Goal: Check status

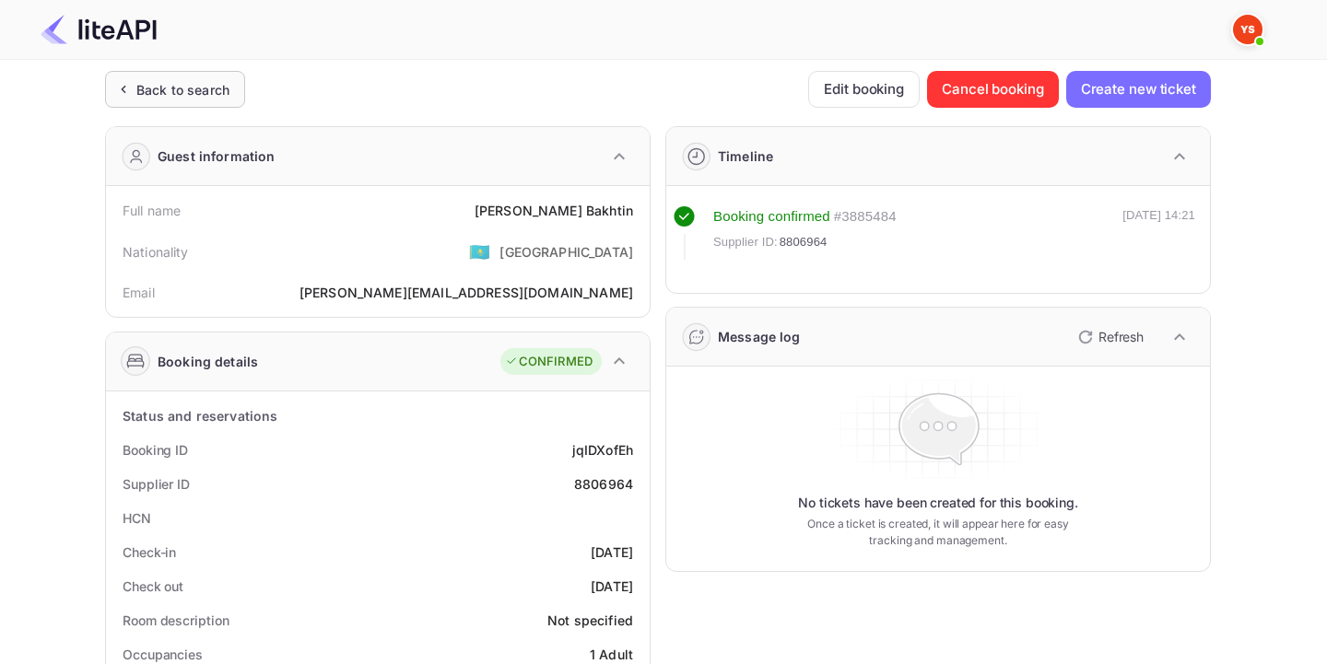
click at [158, 89] on div "Back to search" at bounding box center [182, 89] width 93 height 19
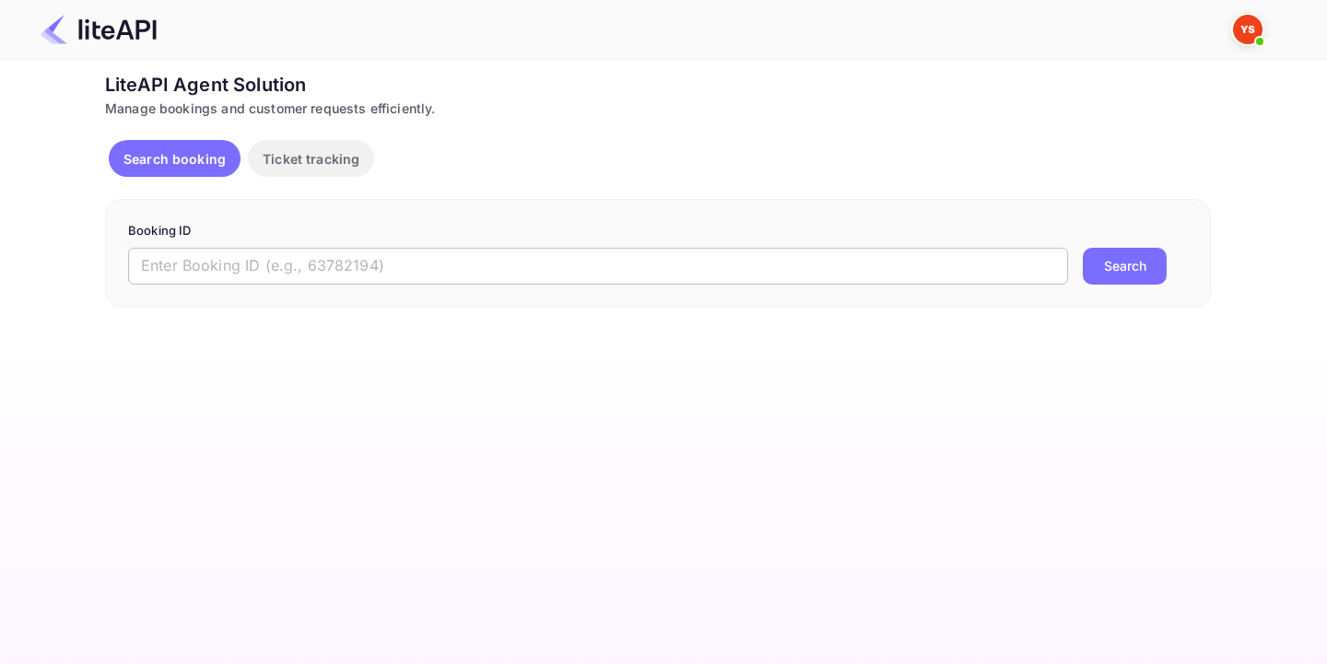
click at [181, 281] on input "text" at bounding box center [598, 266] width 940 height 37
paste input "8633313"
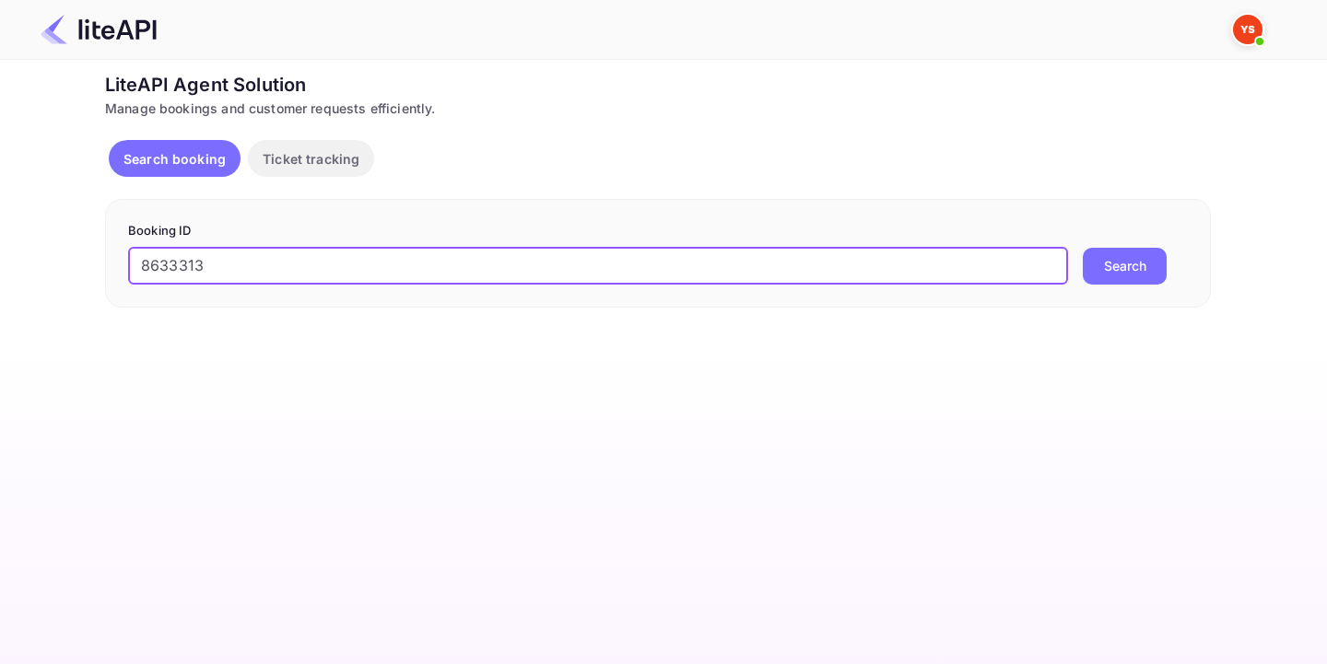
type input "8633313"
click at [1118, 256] on button "Search" at bounding box center [1125, 266] width 84 height 37
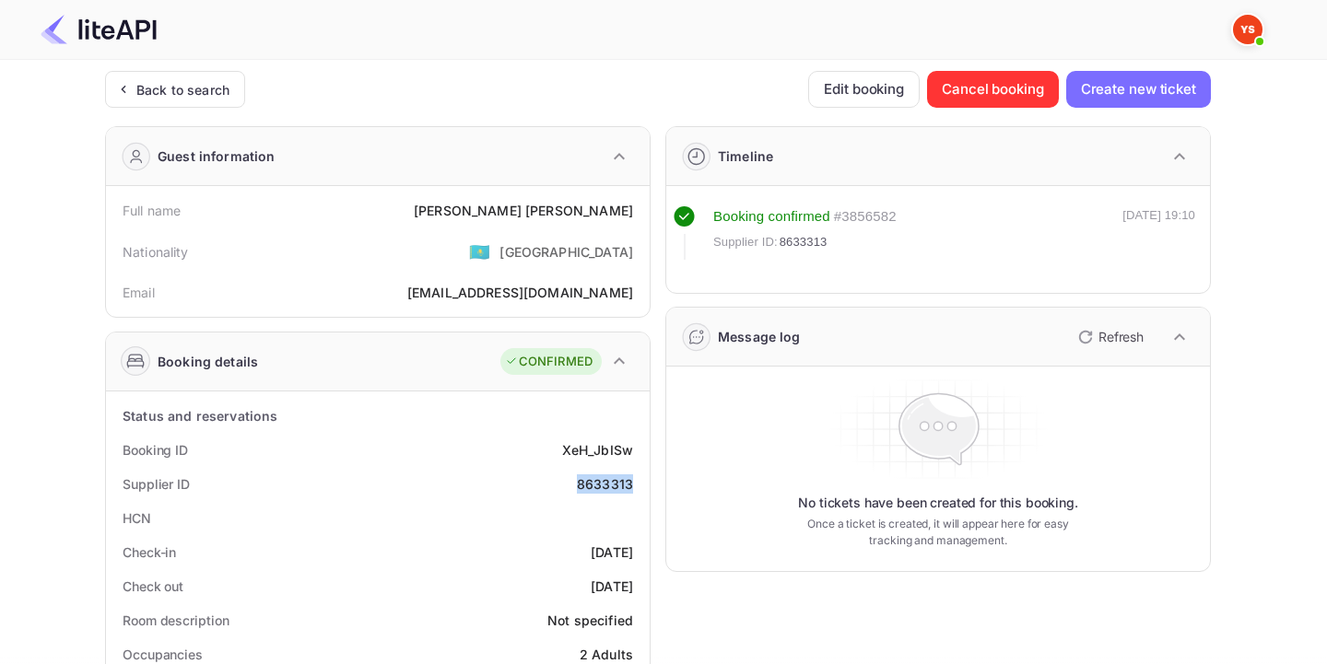
drag, startPoint x: 572, startPoint y: 478, endPoint x: 637, endPoint y: 478, distance: 64.5
click at [637, 478] on div "Supplier ID 8633313" at bounding box center [377, 484] width 529 height 34
copy div "8633313"
drag, startPoint x: 635, startPoint y: 208, endPoint x: 501, endPoint y: 209, distance: 133.6
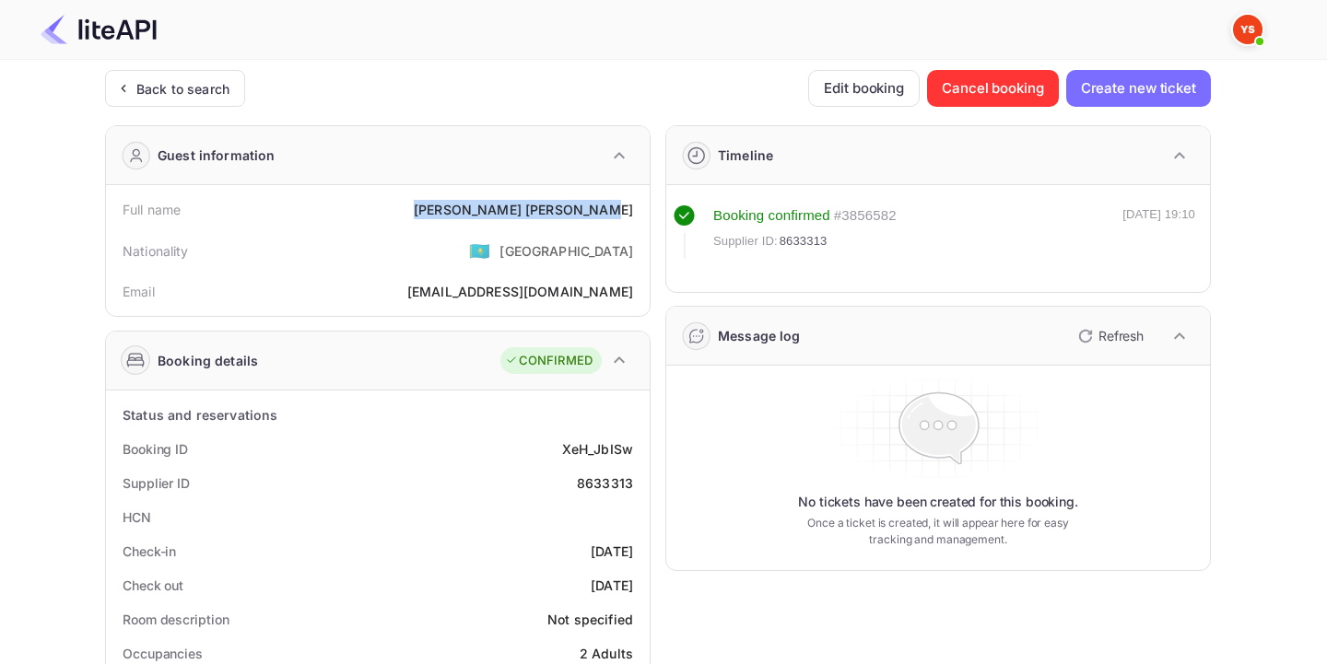
click at [501, 209] on div "Full name [PERSON_NAME]" at bounding box center [377, 210] width 529 height 34
copy div "[PERSON_NAME]"
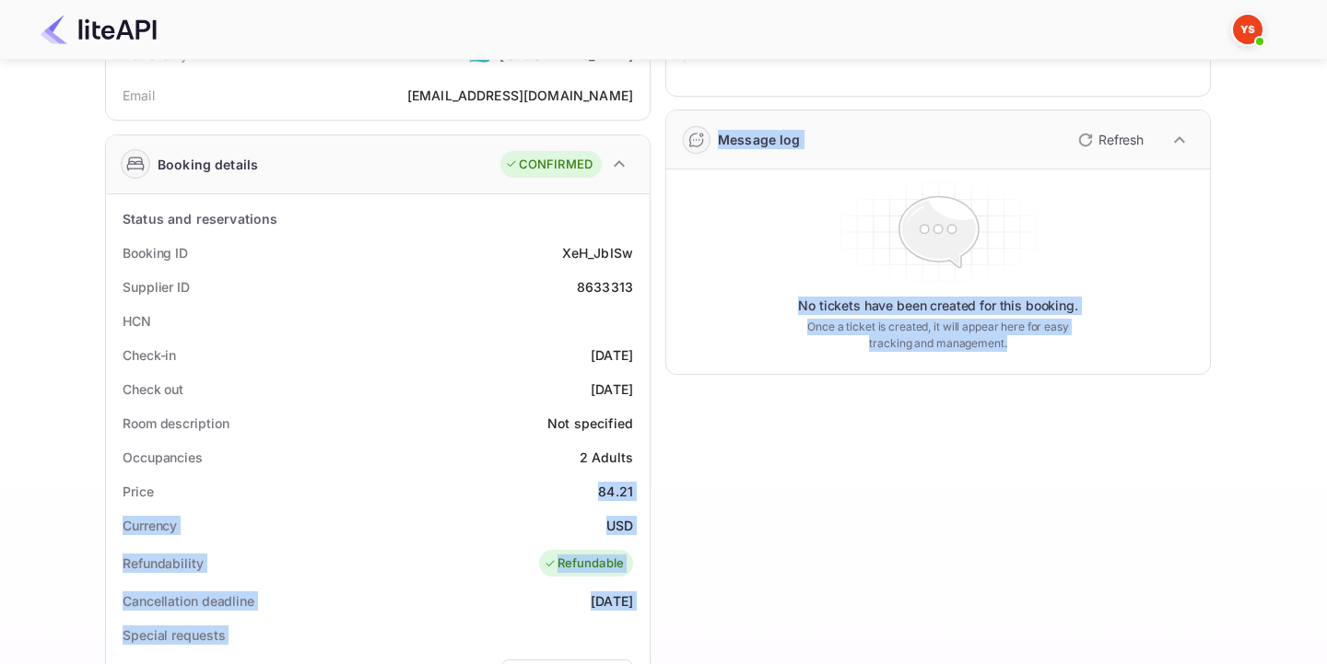
drag, startPoint x: 595, startPoint y: 493, endPoint x: 650, endPoint y: 493, distance: 55.3
click at [650, 493] on div "Guest information Full name [PERSON_NAME] Nationality 🇰🇿 [DEMOGRAPHIC_DATA] Ema…" at bounding box center [650, 517] width 1120 height 1207
copy div "84.21 Currency USD Refundability Refundable Cancellation deadline [DATE] Specia…"
click at [612, 478] on div "Price 84.21" at bounding box center [377, 491] width 529 height 34
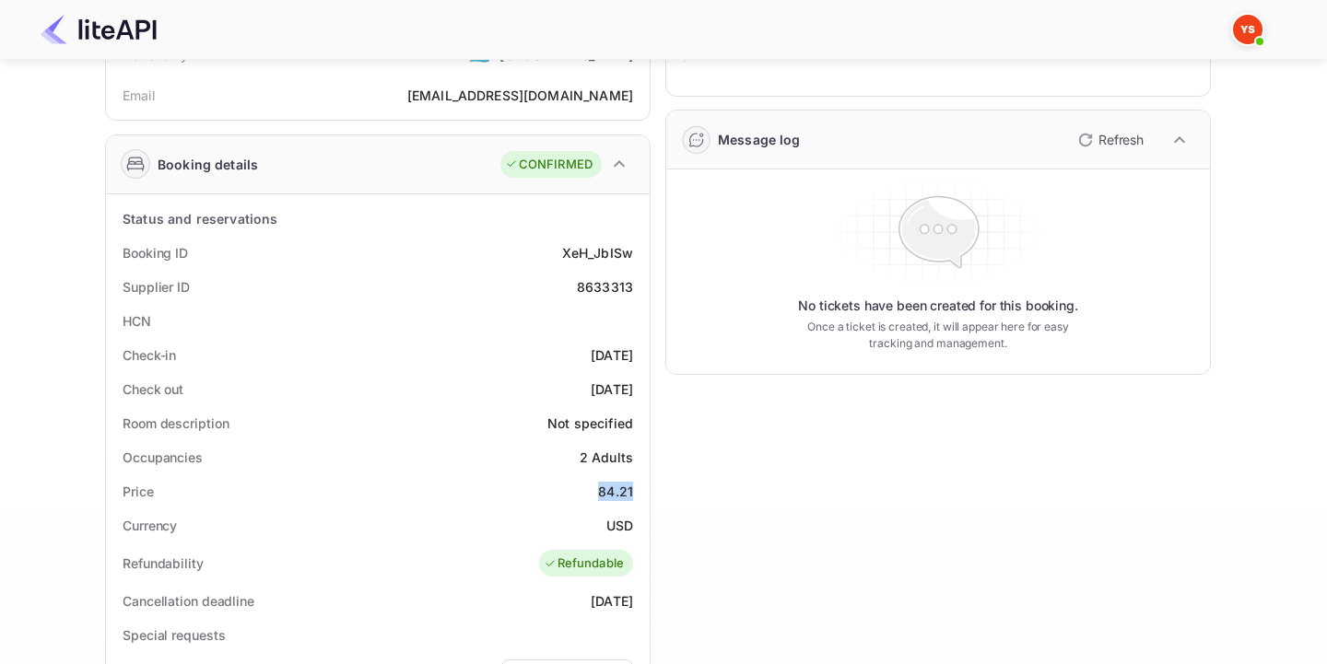
drag, startPoint x: 595, startPoint y: 484, endPoint x: 632, endPoint y: 484, distance: 36.9
click at [632, 484] on div "Price 84.21" at bounding box center [377, 491] width 529 height 34
copy div "84.21"
drag, startPoint x: 601, startPoint y: 526, endPoint x: 631, endPoint y: 526, distance: 30.4
click at [631, 526] on div "Currency USD" at bounding box center [377, 526] width 529 height 34
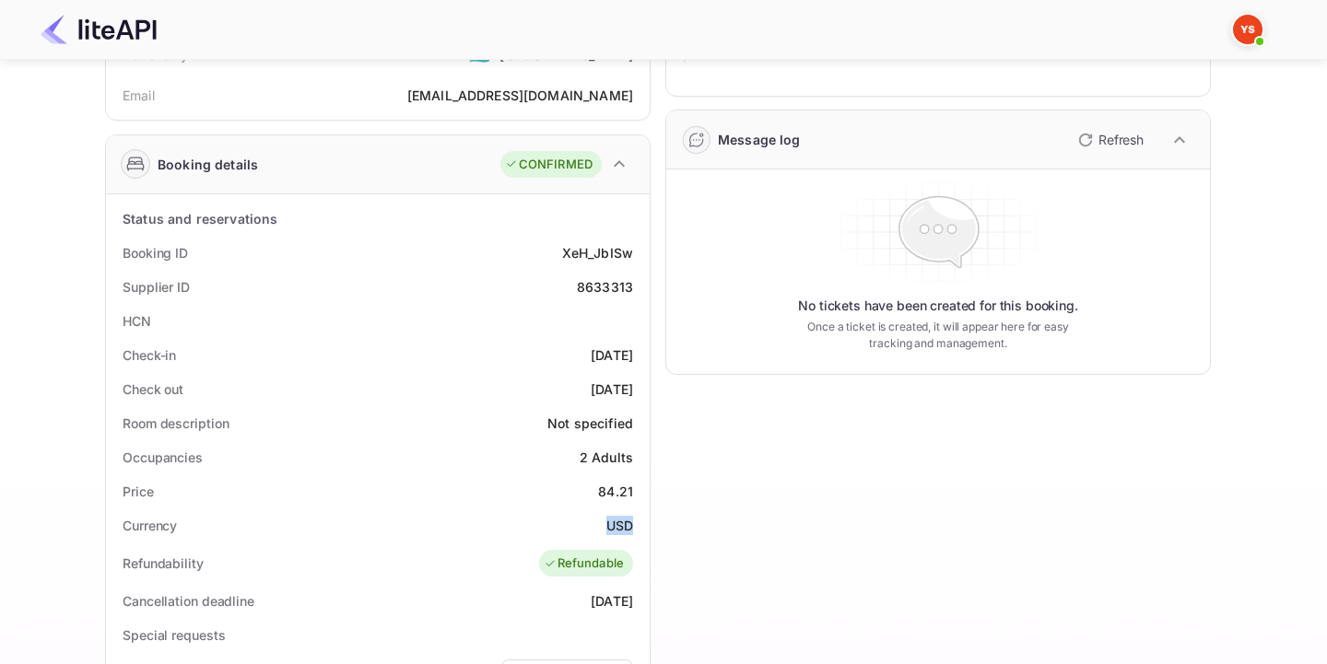
copy div "USD"
